Goal: Task Accomplishment & Management: Manage account settings

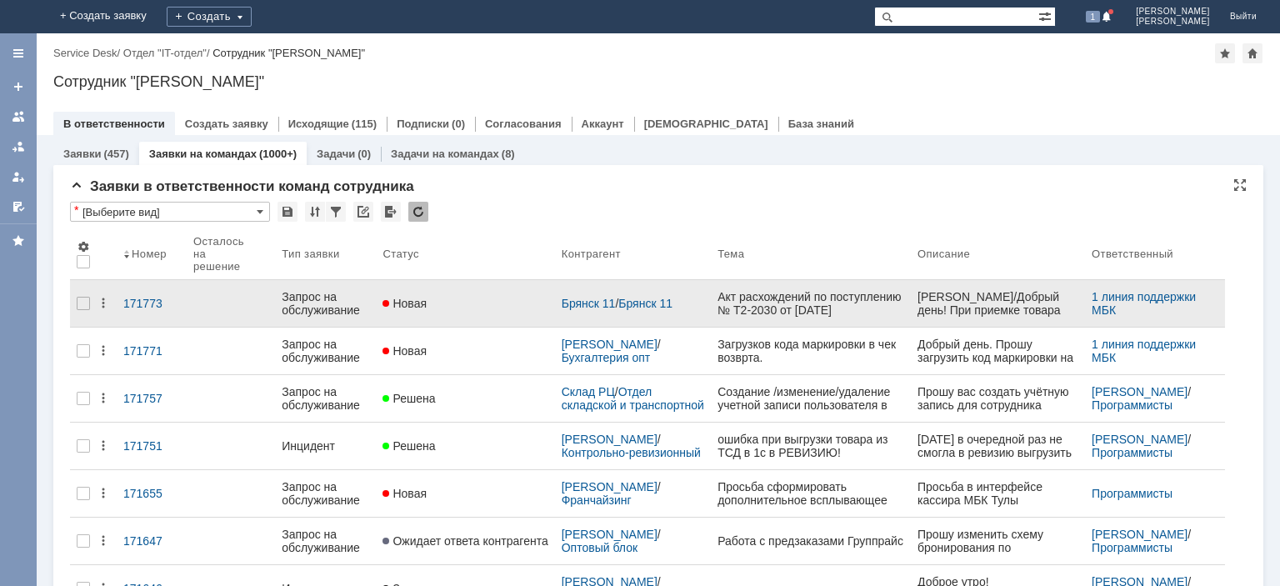
click at [336, 294] on div "Запрос на обслуживание" at bounding box center [325, 303] width 87 height 27
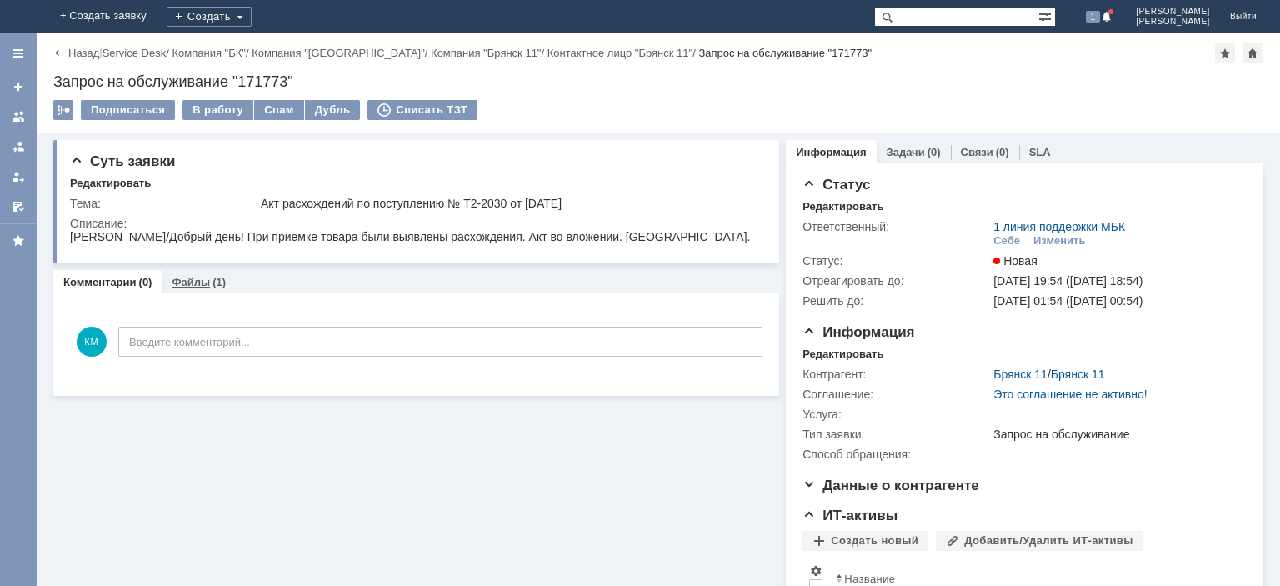
click at [205, 282] on link "Файлы" at bounding box center [191, 282] width 38 height 12
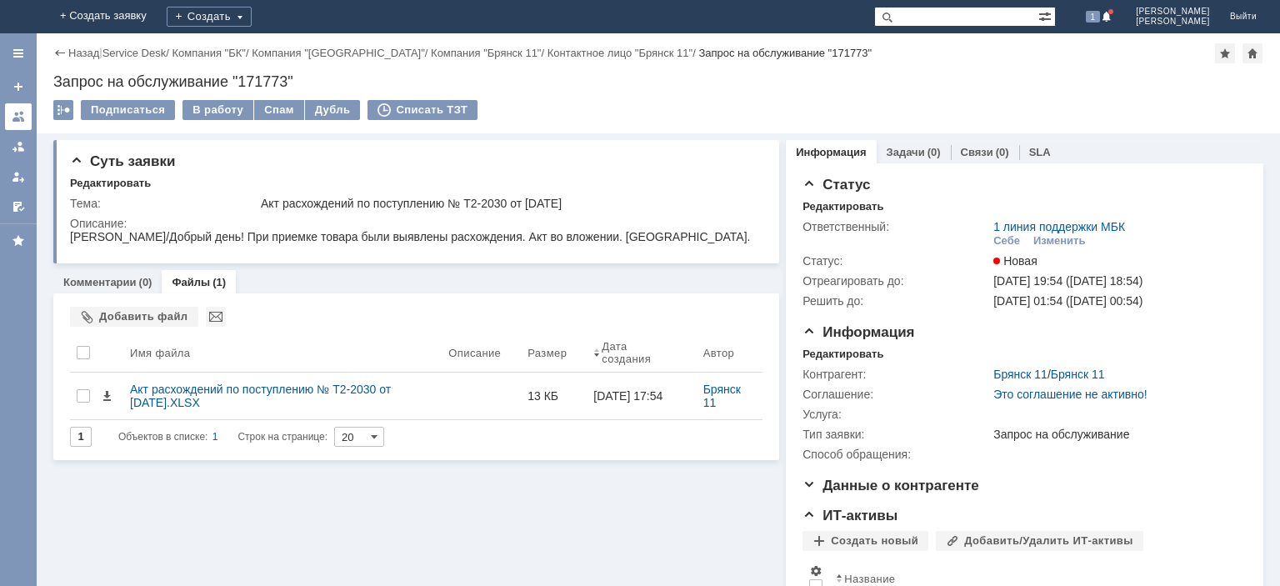
click at [15, 120] on div at bounding box center [18, 116] width 13 height 13
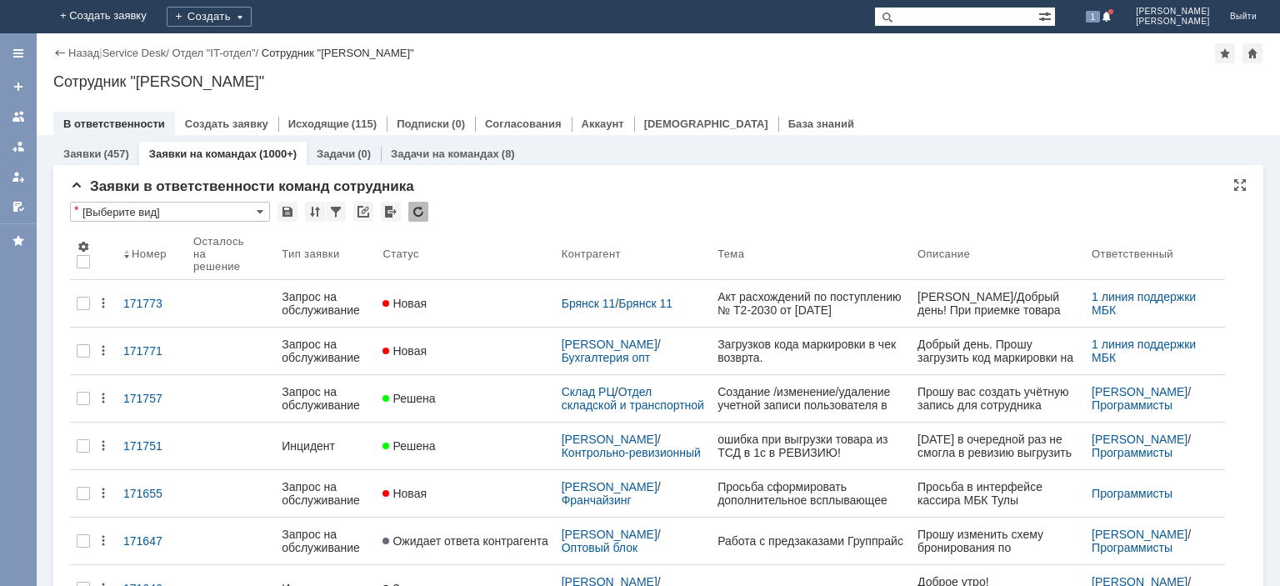
click at [422, 215] on div at bounding box center [418, 212] width 20 height 20
click at [415, 212] on div at bounding box center [418, 212] width 20 height 20
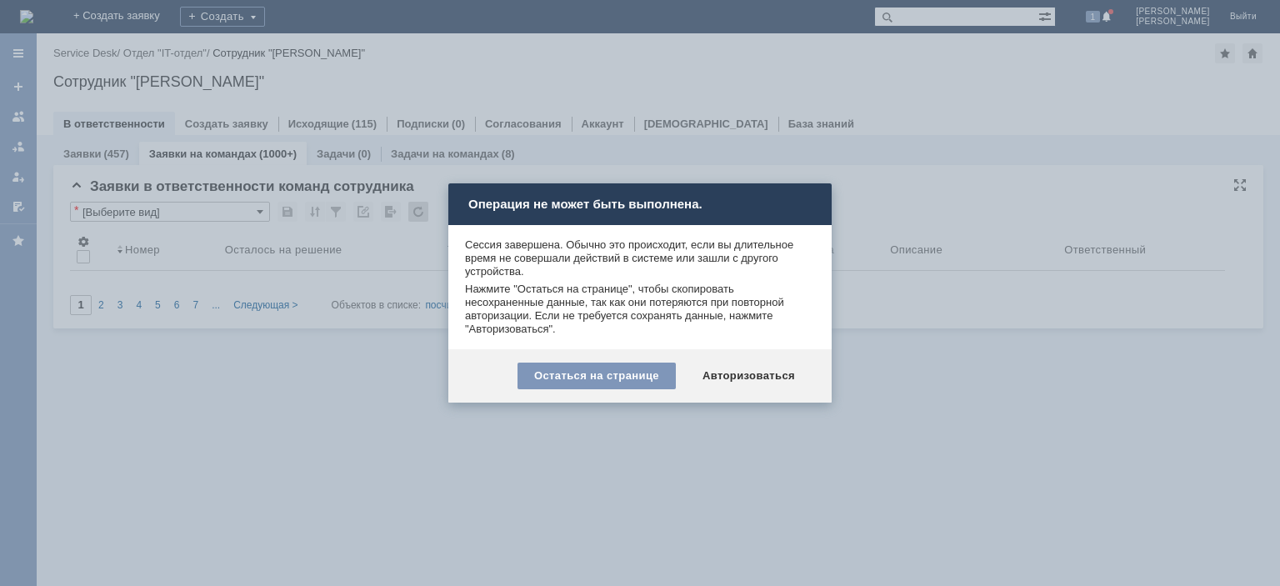
click at [742, 387] on div "Авторизоваться" at bounding box center [749, 375] width 126 height 27
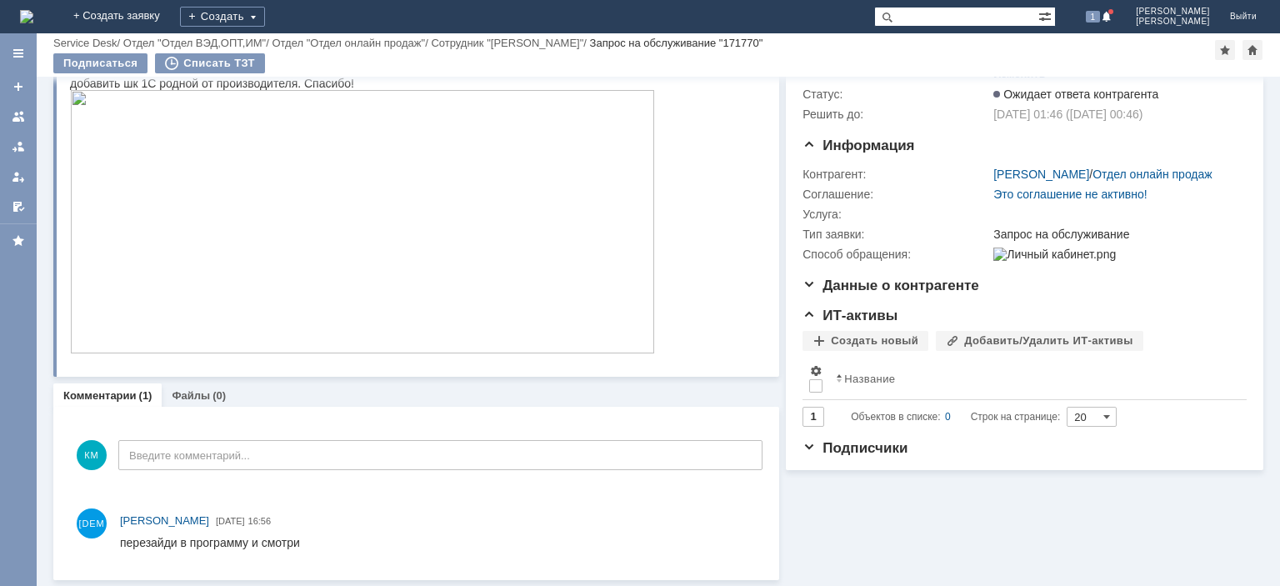
scroll to position [27, 0]
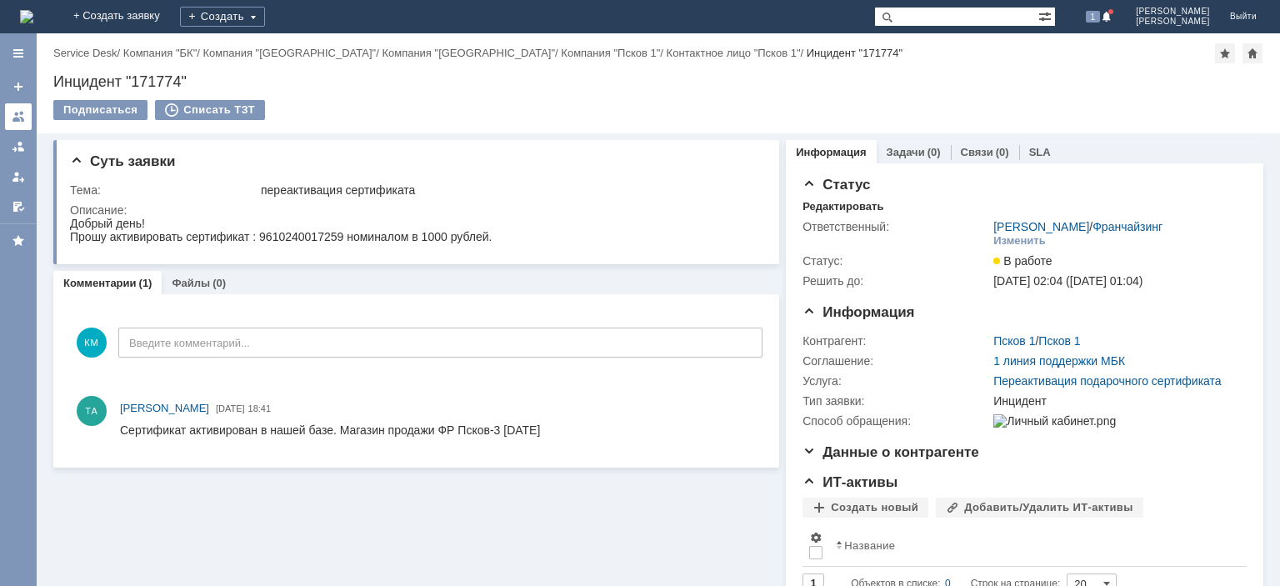
click at [28, 120] on link at bounding box center [18, 116] width 27 height 27
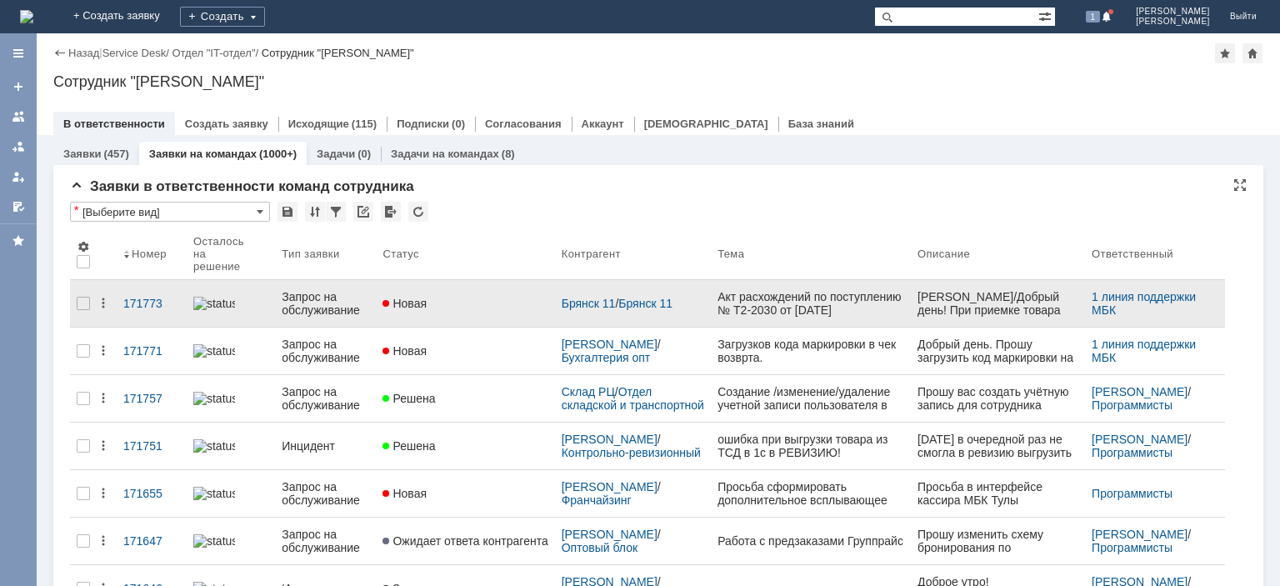
click at [312, 304] on div "Запрос на обслуживание" at bounding box center [325, 303] width 87 height 27
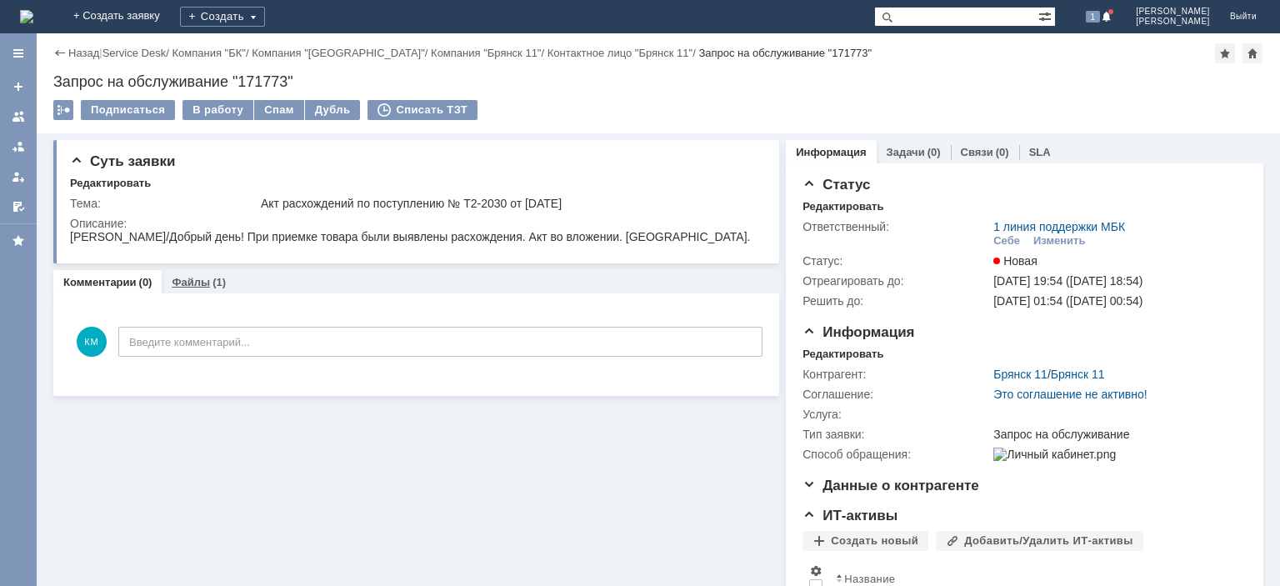
click at [196, 283] on link "Файлы" at bounding box center [191, 282] width 38 height 12
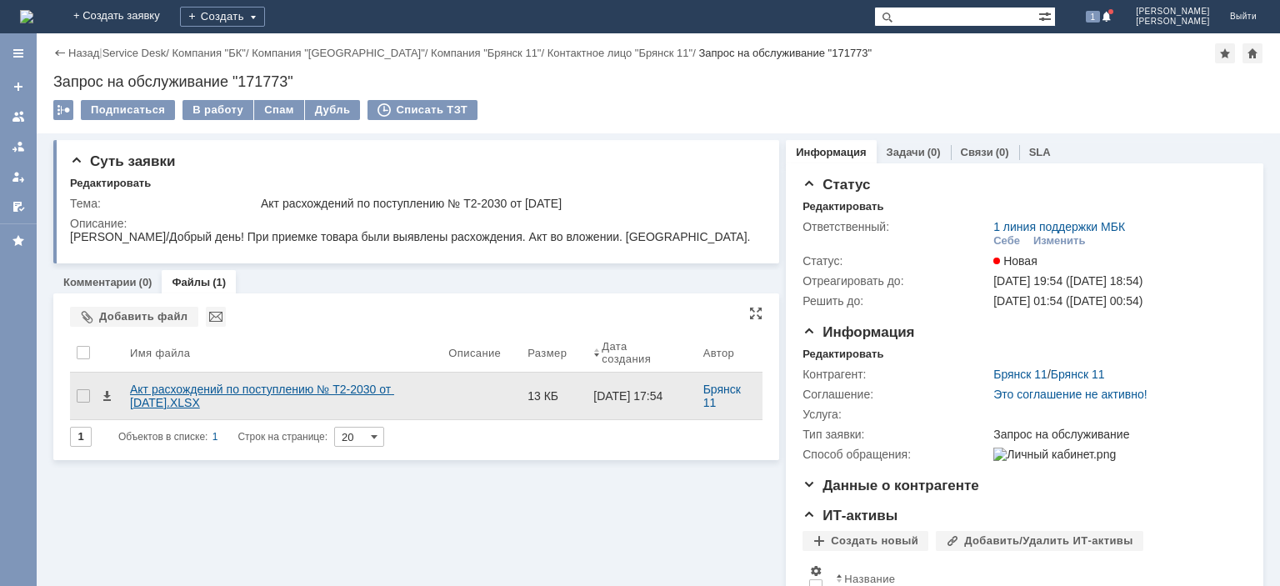
click at [296, 379] on div "Акт расхождений по поступлению № Т2-2030 от 14.08.2025 г..XLSX" at bounding box center [282, 395] width 318 height 47
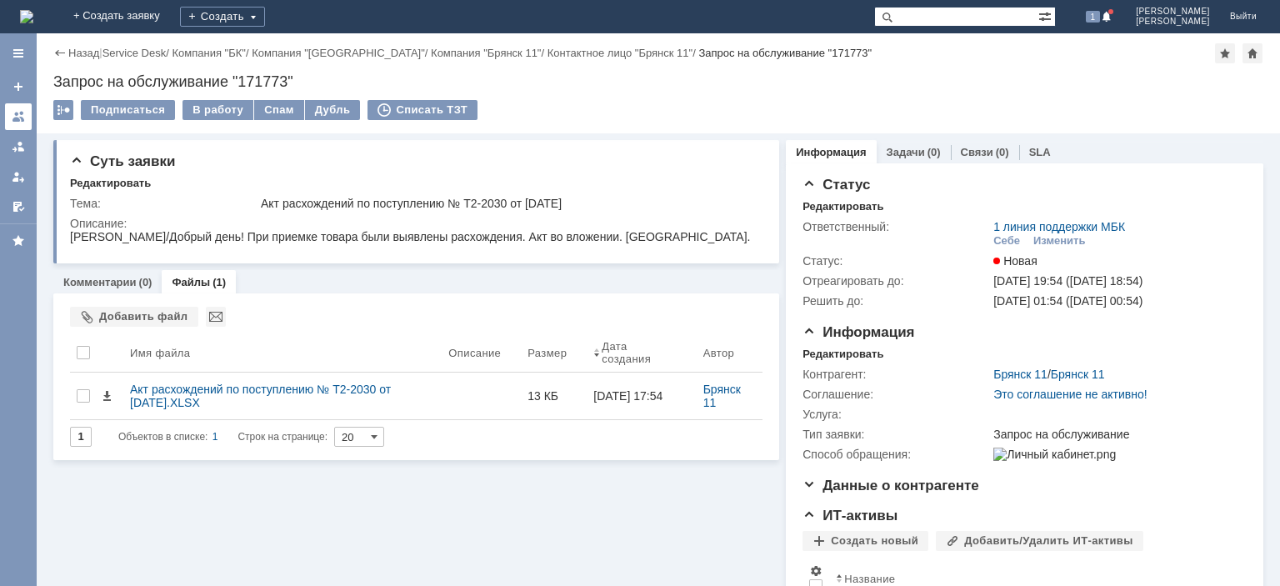
click at [20, 112] on div at bounding box center [18, 116] width 13 height 13
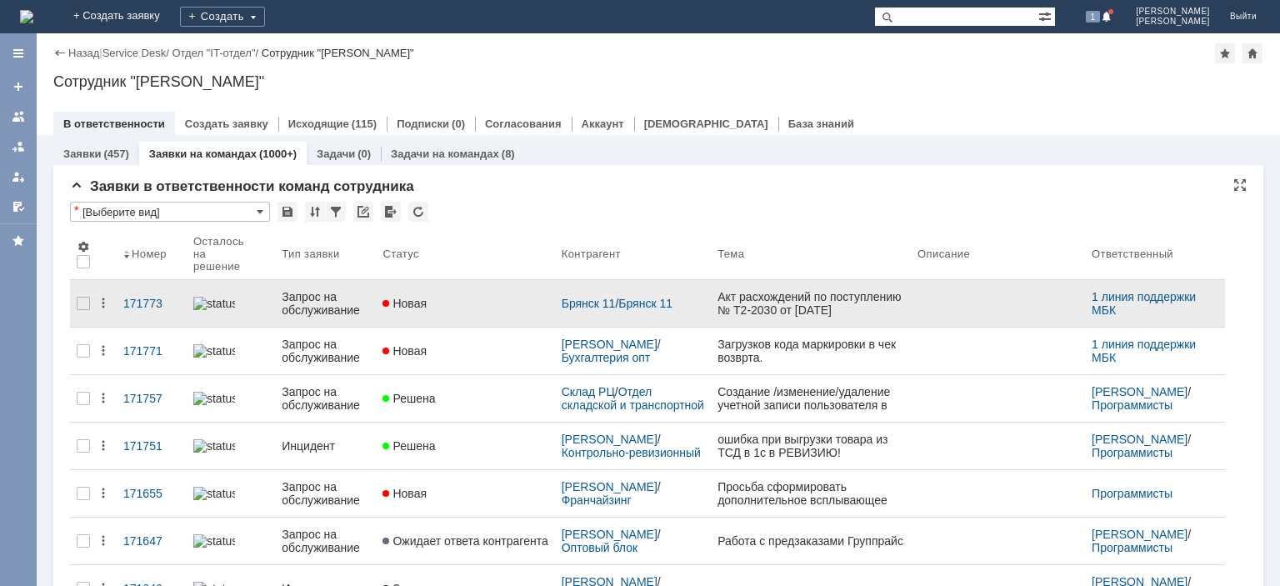
click at [317, 308] on link "Запрос на обслуживание" at bounding box center [325, 303] width 101 height 47
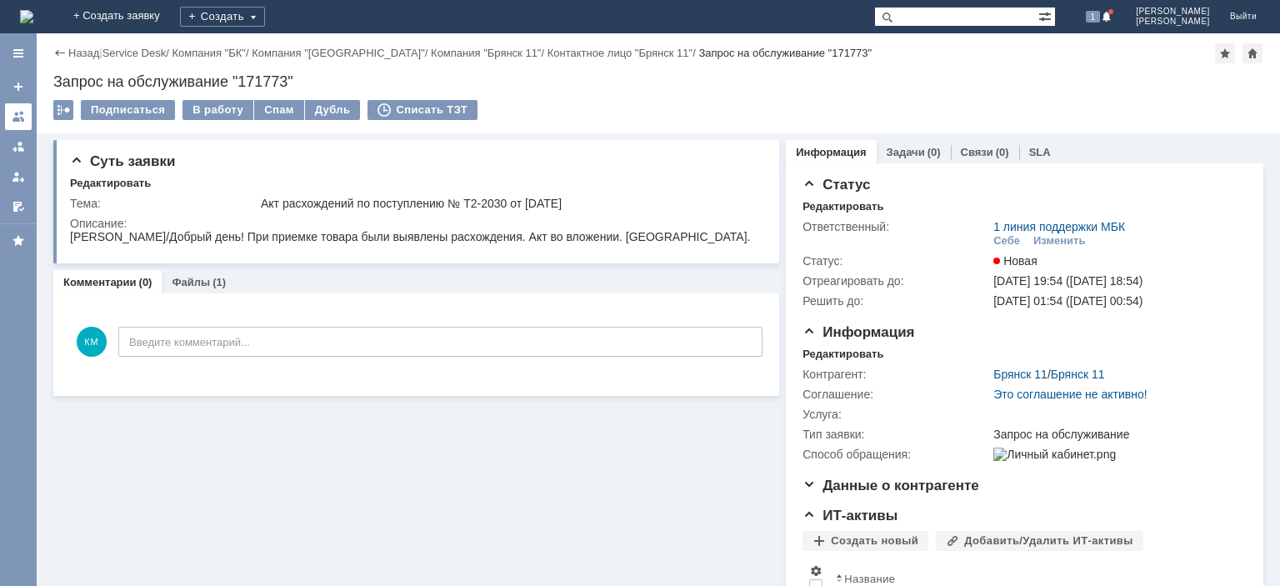
click at [26, 114] on link at bounding box center [18, 116] width 27 height 27
